Goal: Information Seeking & Learning: Learn about a topic

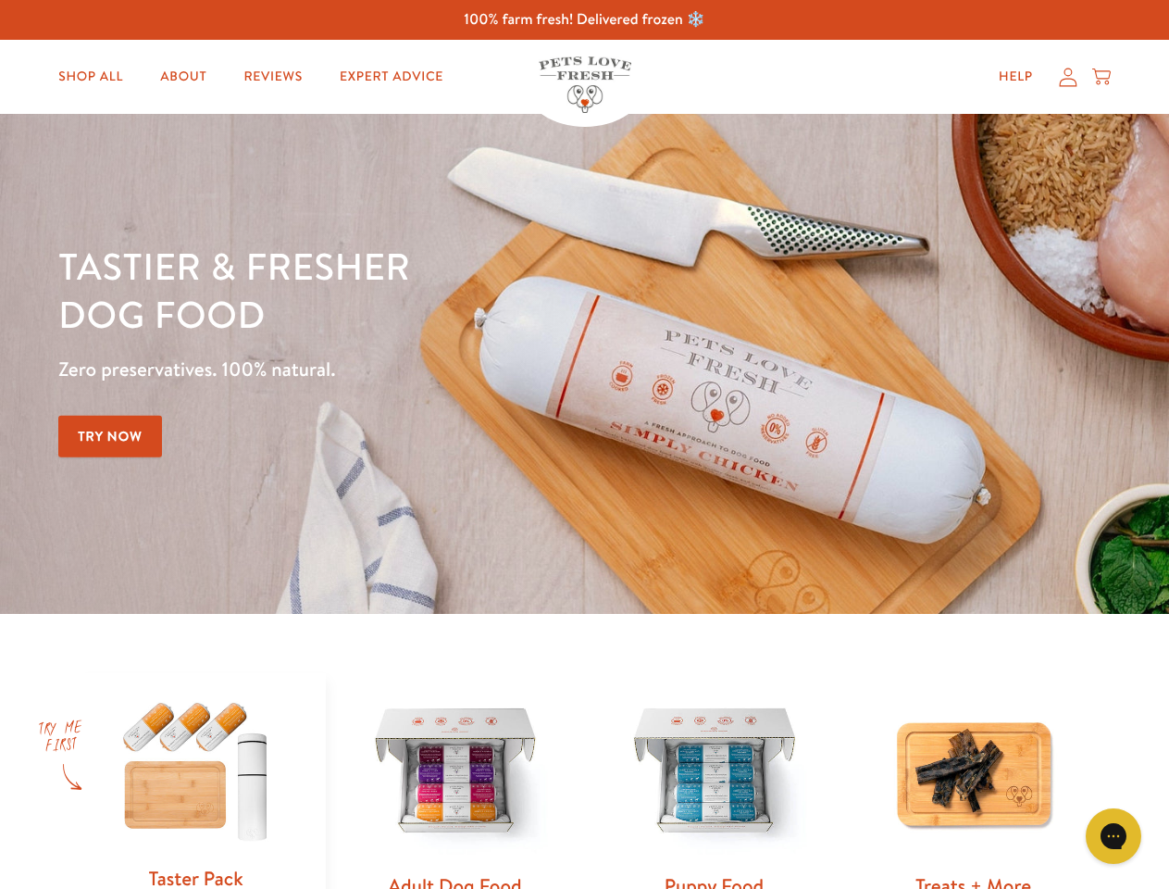
click at [584, 444] on div "Tastier & fresher dog food Zero preservatives. 100% natural. Try Now" at bounding box center [409, 364] width 702 height 244
click at [1114, 836] on icon "Gorgias live chat" at bounding box center [1113, 836] width 18 height 18
